Goal: Task Accomplishment & Management: Use online tool/utility

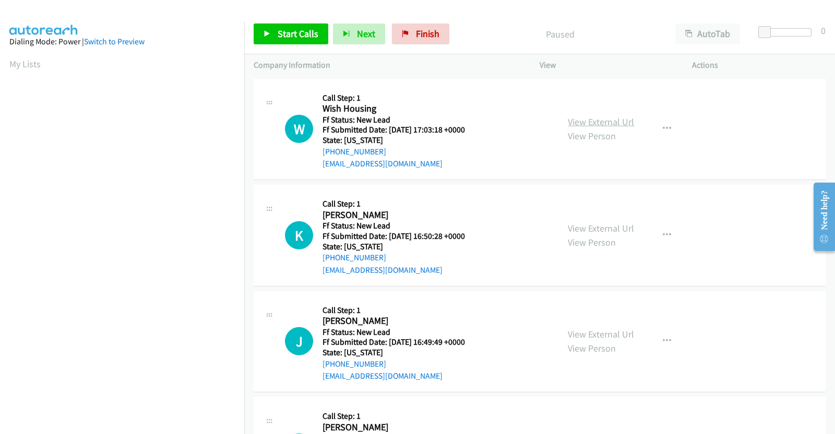
click at [607, 119] on link "View External Url" at bounding box center [601, 122] width 66 height 12
click at [590, 229] on link "View External Url" at bounding box center [601, 228] width 66 height 12
click at [606, 336] on link "View External Url" at bounding box center [601, 334] width 66 height 12
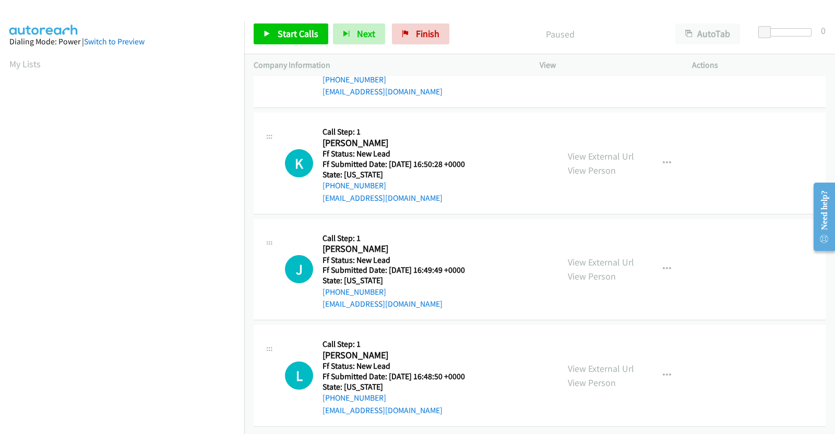
scroll to position [81, 0]
click at [590, 363] on link "View External Url" at bounding box center [601, 369] width 66 height 12
click at [285, 30] on span "Start Calls" at bounding box center [298, 34] width 41 height 12
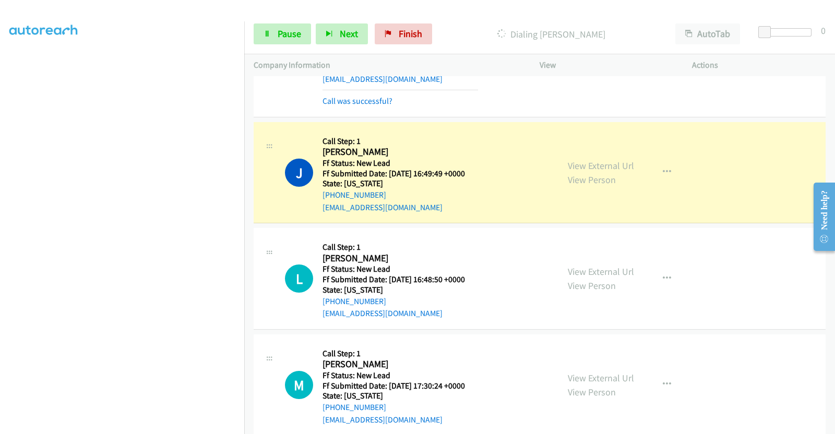
scroll to position [326, 0]
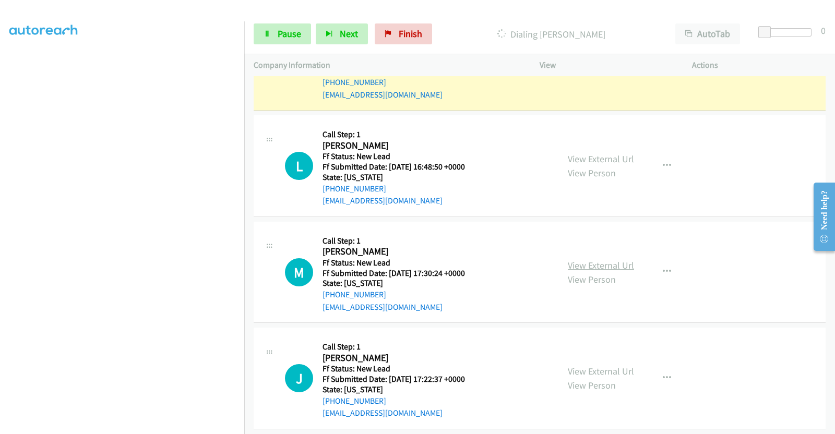
click at [603, 259] on link "View External Url" at bounding box center [601, 265] width 66 height 12
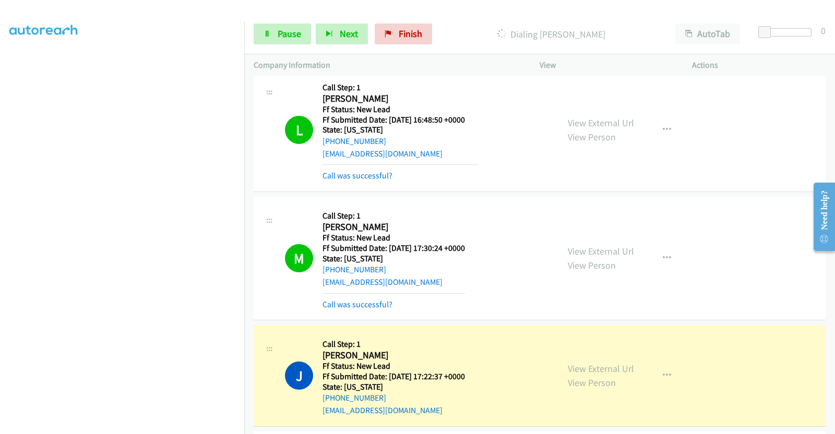
scroll to position [511, 0]
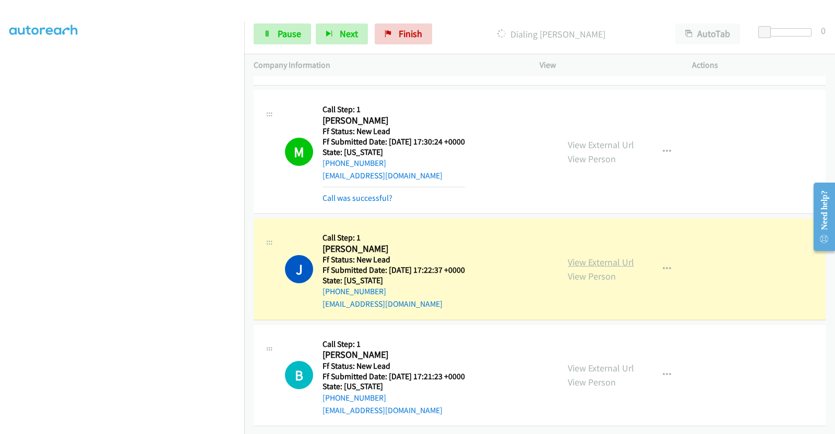
click at [595, 256] on link "View External Url" at bounding box center [601, 262] width 66 height 12
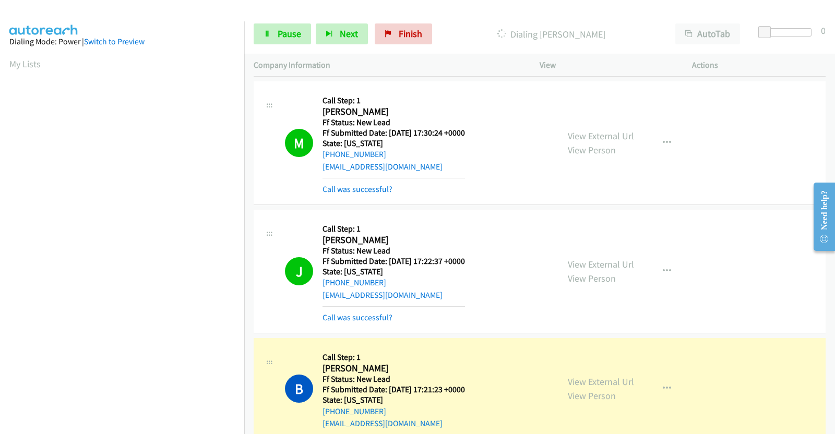
scroll to position [532, 0]
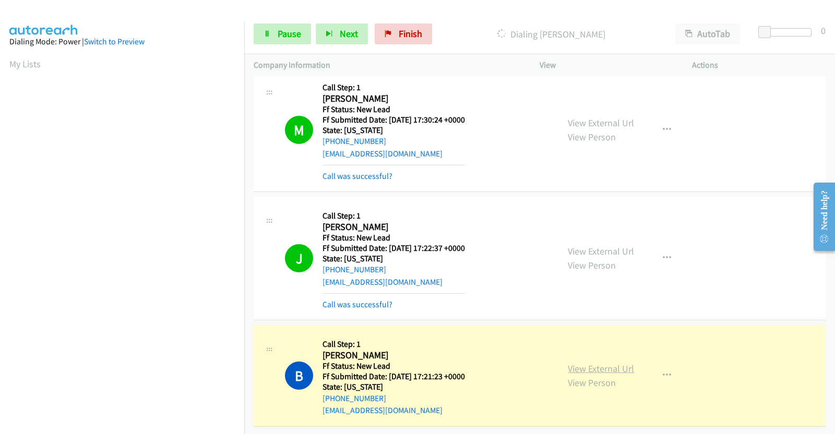
click at [597, 363] on link "View External Url" at bounding box center [601, 369] width 66 height 12
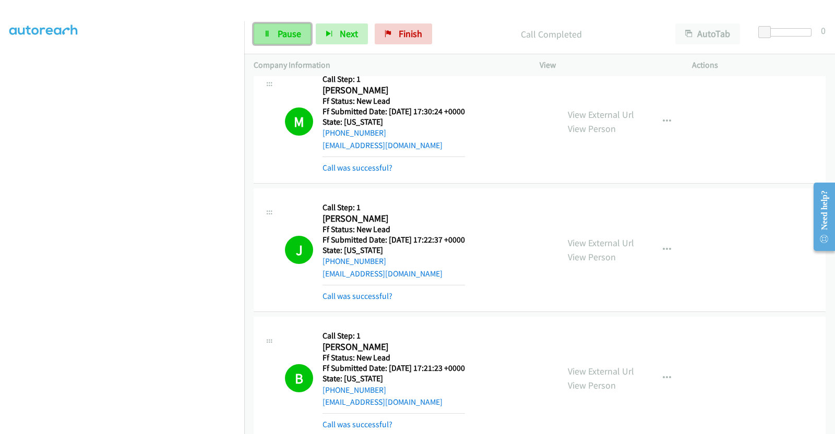
click at [291, 38] on span "Pause" at bounding box center [289, 34] width 23 height 12
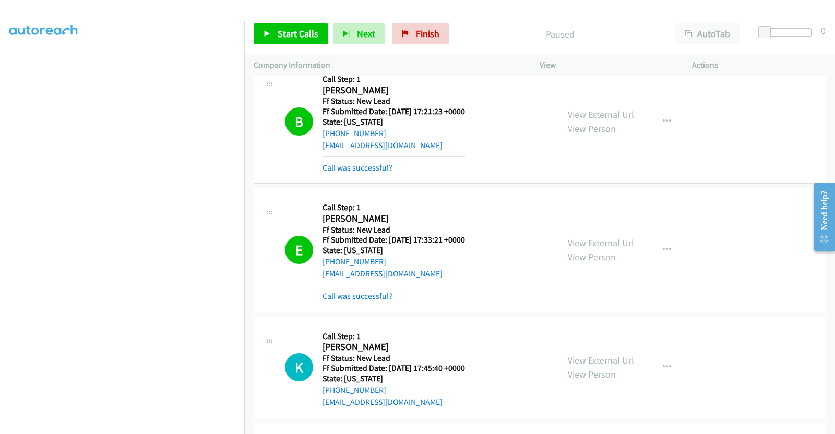
scroll to position [728, 0]
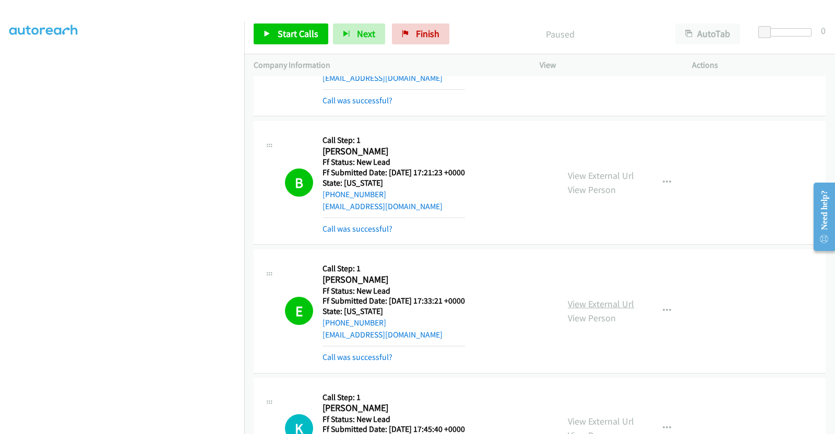
click at [590, 299] on link "View External Url" at bounding box center [601, 304] width 66 height 12
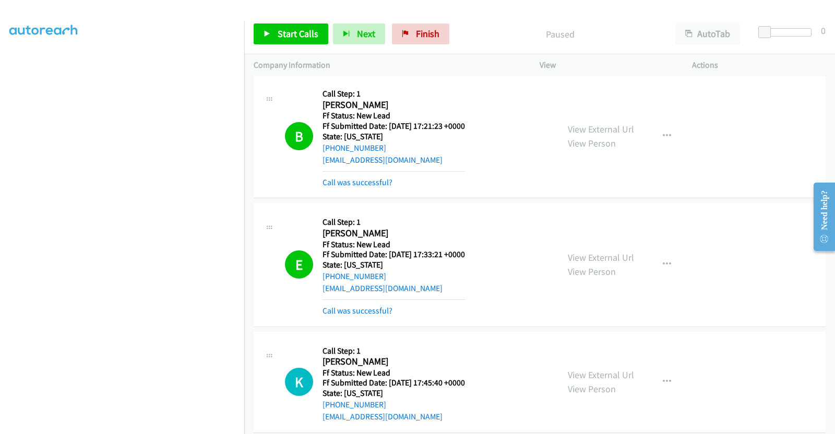
scroll to position [793, 0]
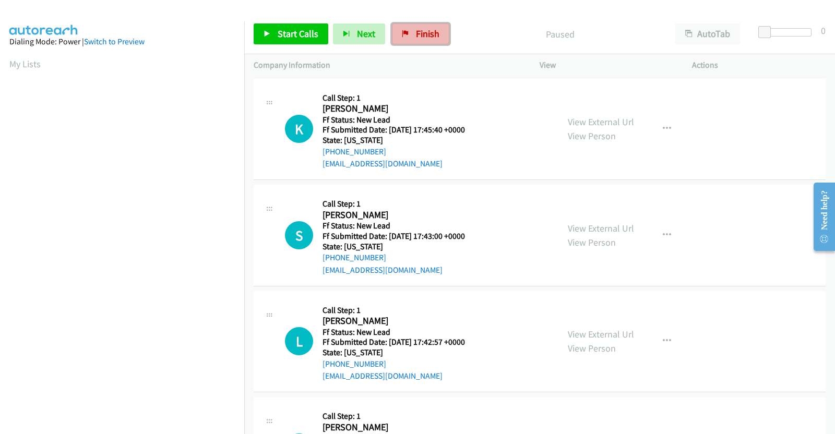
click at [411, 30] on link "Finish" at bounding box center [420, 33] width 57 height 21
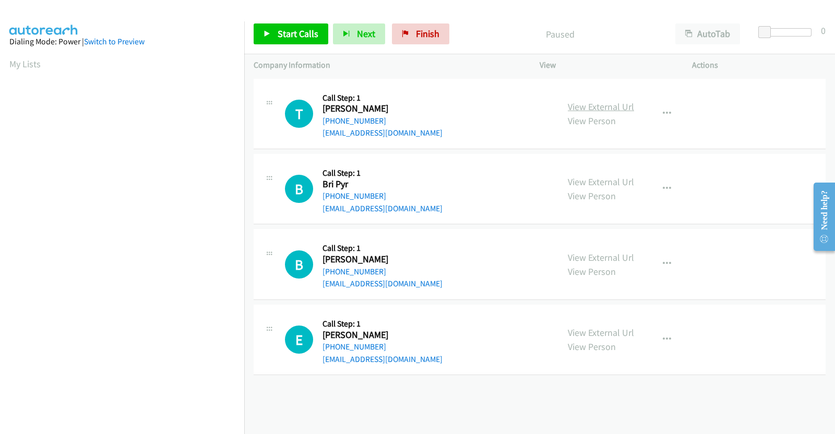
click at [579, 104] on link "View External Url" at bounding box center [601, 107] width 66 height 12
click at [586, 185] on link "View External Url" at bounding box center [601, 182] width 66 height 12
click at [609, 257] on link "View External Url" at bounding box center [601, 258] width 66 height 12
click at [587, 328] on link "View External Url" at bounding box center [601, 333] width 66 height 12
click at [268, 35] on icon at bounding box center [267, 34] width 7 height 7
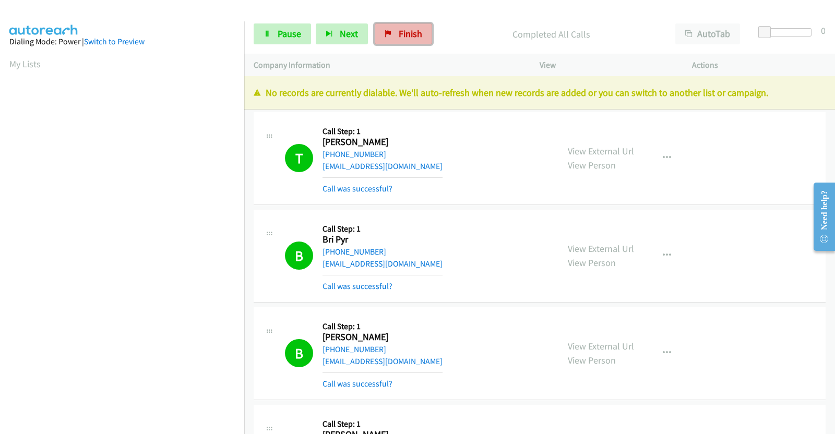
click at [379, 28] on link "Finish" at bounding box center [403, 33] width 57 height 21
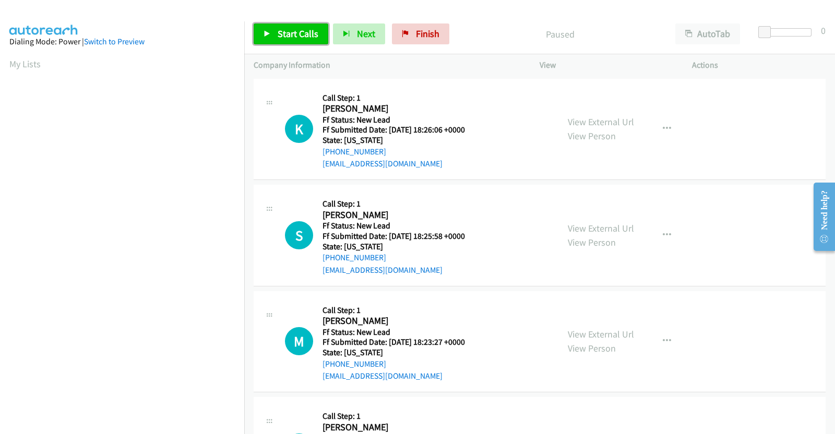
click at [298, 30] on span "Start Calls" at bounding box center [298, 34] width 41 height 12
click at [612, 121] on link "View External Url" at bounding box center [601, 122] width 66 height 12
click at [589, 229] on link "View External Url" at bounding box center [601, 228] width 66 height 12
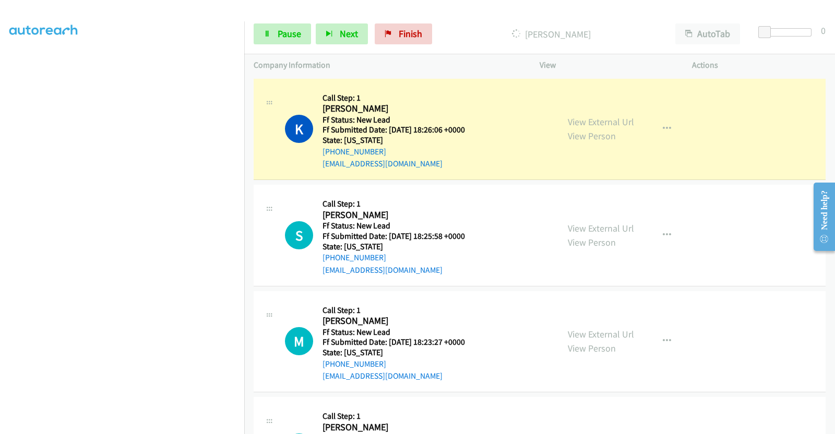
scroll to position [154, 0]
click at [613, 332] on link "View External Url" at bounding box center [601, 334] width 66 height 12
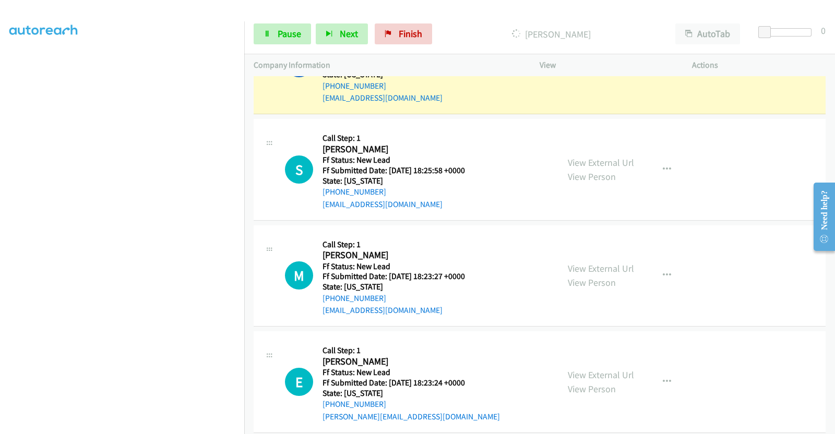
scroll to position [130, 0]
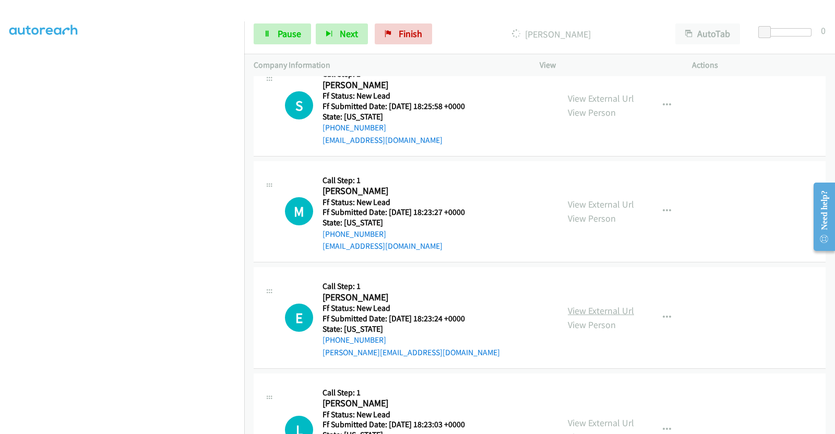
click at [595, 311] on link "View External Url" at bounding box center [601, 311] width 66 height 12
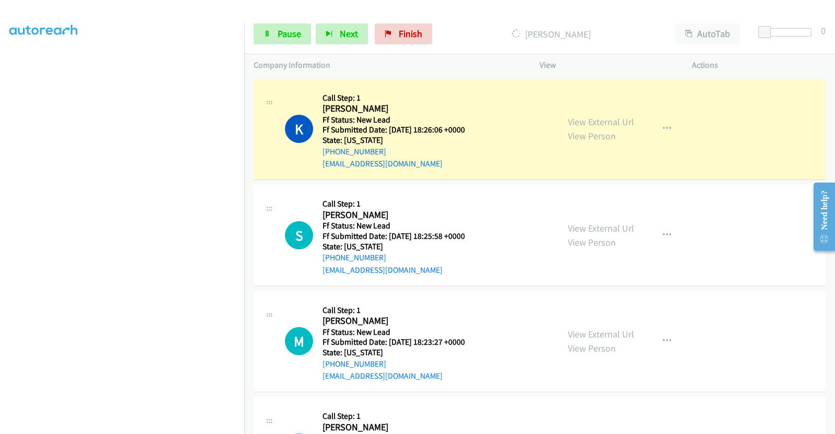
scroll to position [149, 0]
click at [279, 34] on span "Pause" at bounding box center [289, 34] width 23 height 12
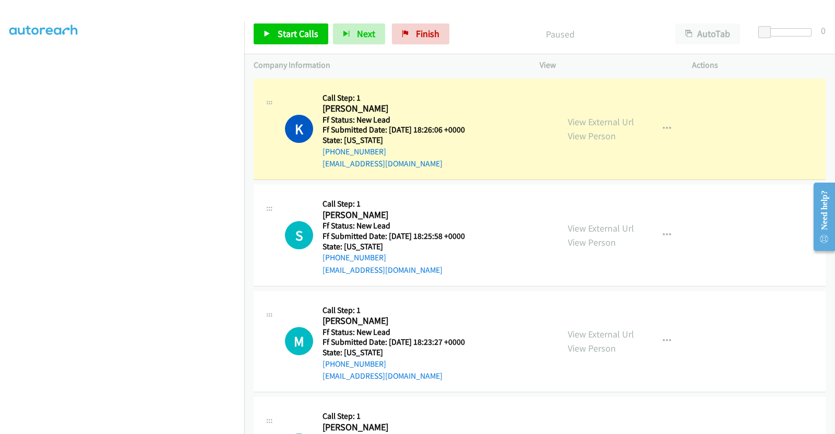
scroll to position [0, 0]
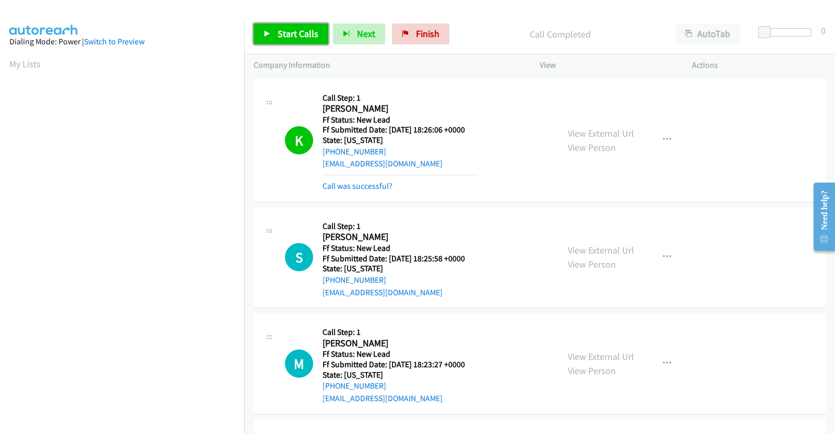
click at [303, 26] on link "Start Calls" at bounding box center [291, 33] width 75 height 21
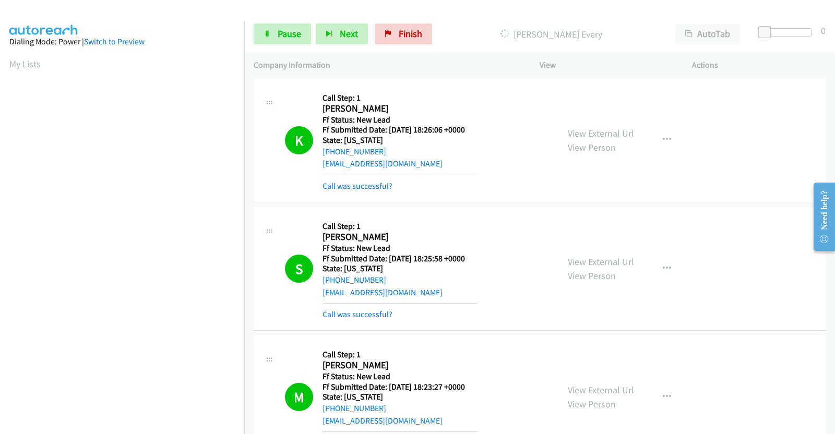
scroll to position [154, 0]
click at [290, 38] on span "Pause" at bounding box center [289, 34] width 23 height 12
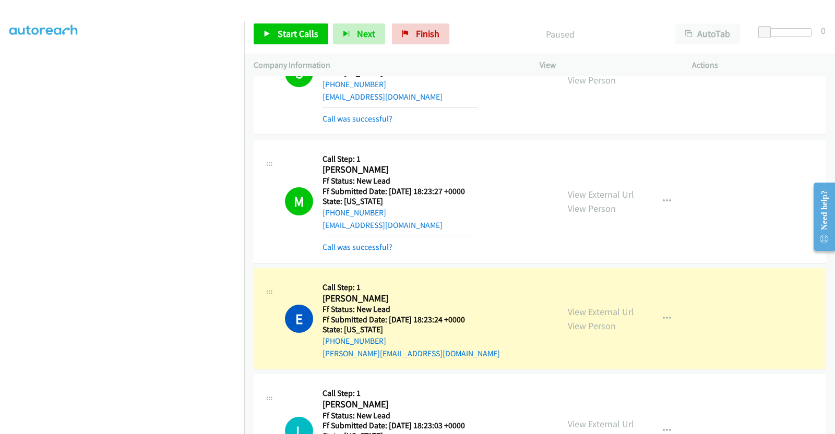
scroll to position [65, 0]
click at [433, 30] on span "Finish" at bounding box center [427, 34] width 23 height 12
